Goal: Download file/media

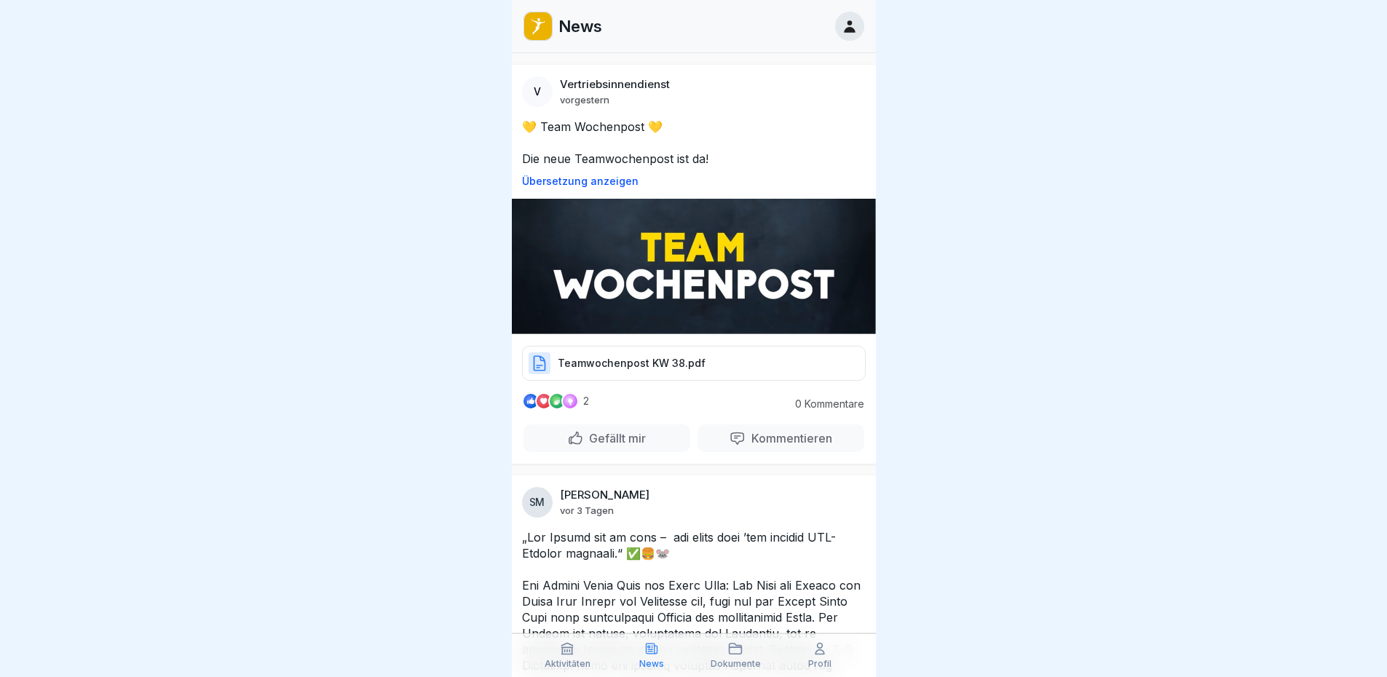
click at [586, 357] on p "Teamwochenpost KW 38.pdf" at bounding box center [632, 363] width 148 height 15
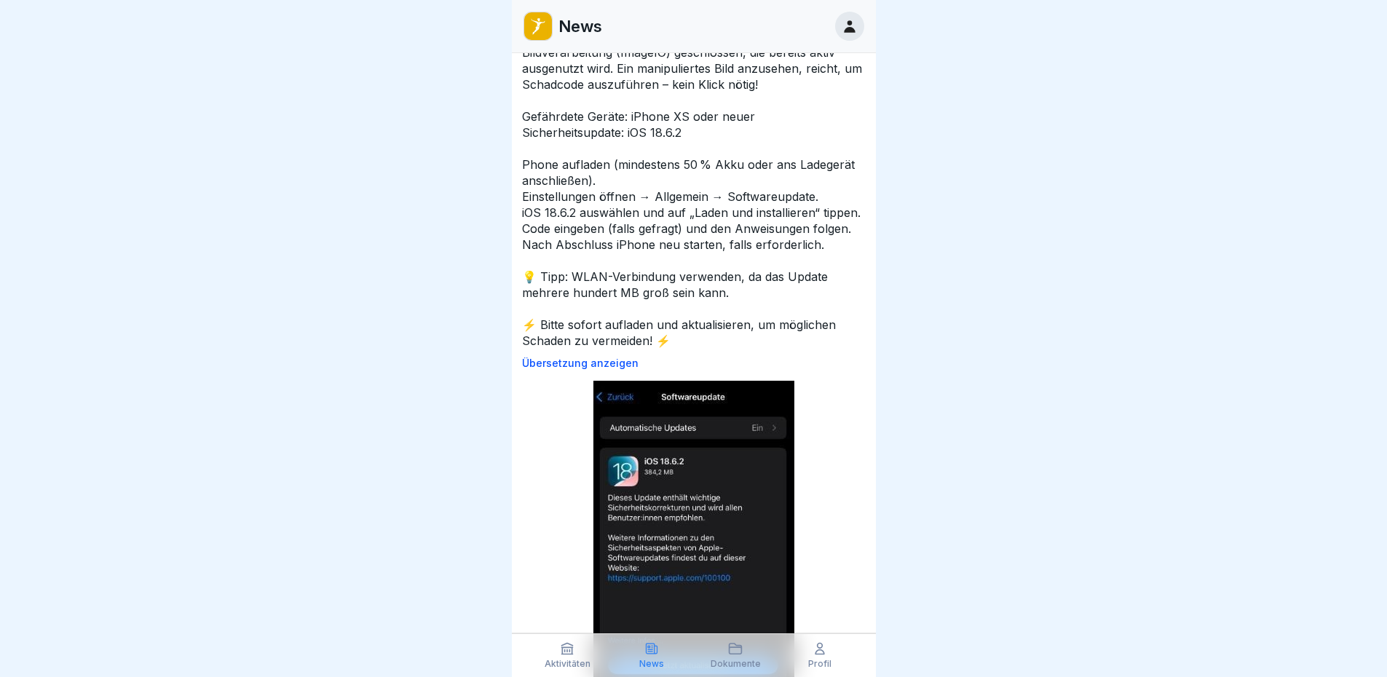
scroll to position [1310, 0]
